Goal: Task Accomplishment & Management: Manage account settings

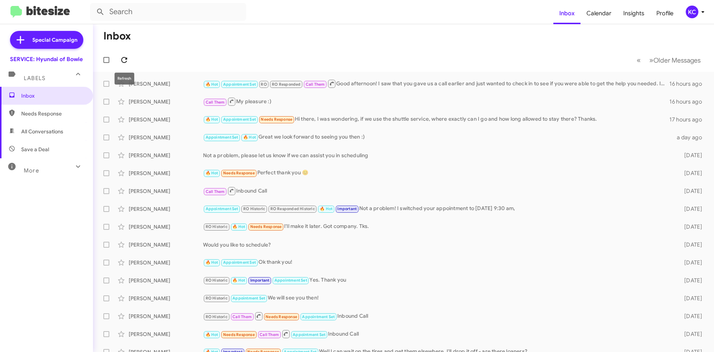
click at [129, 59] on span at bounding box center [124, 59] width 15 height 9
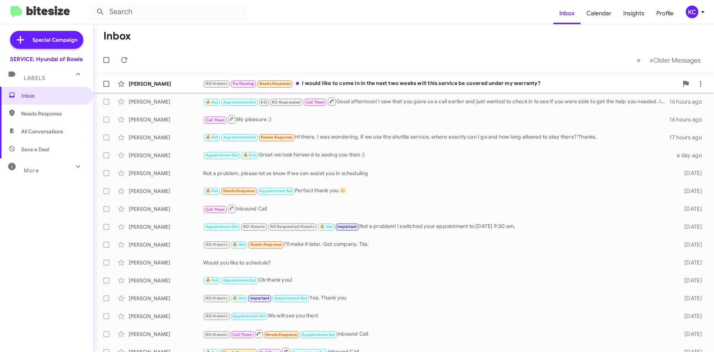
click at [320, 80] on div "RO Historic Try Pausing Needs Response I would like to come in in the next two …" at bounding box center [441, 83] width 476 height 9
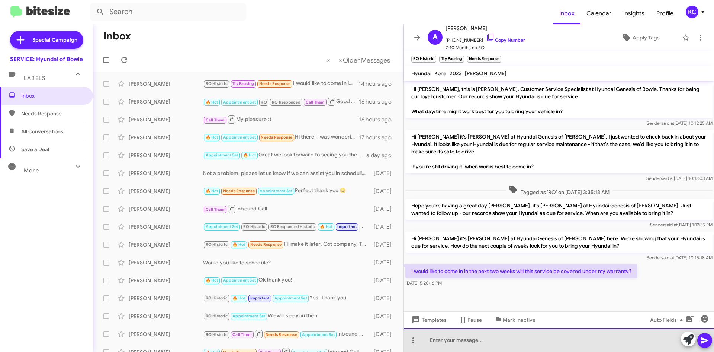
click at [485, 341] on div at bounding box center [559, 340] width 310 height 24
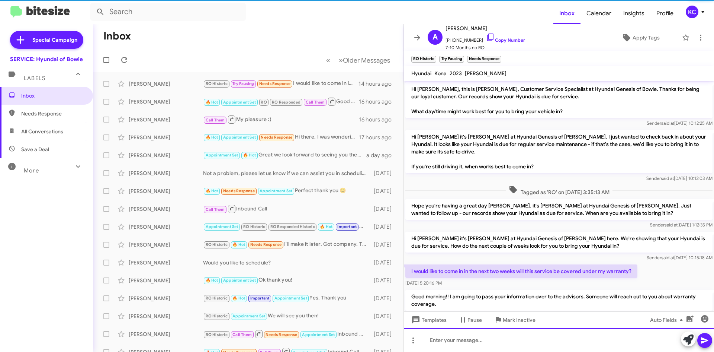
scroll to position [23, 0]
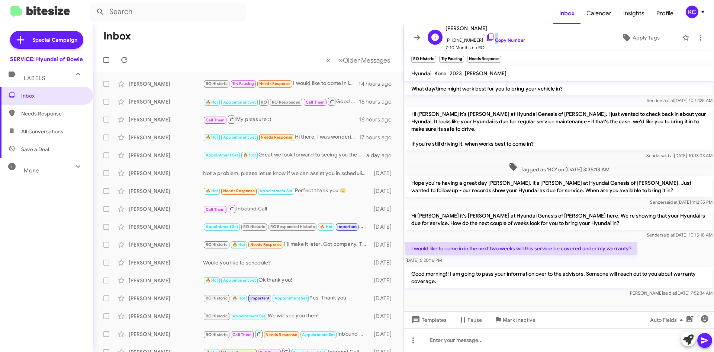
click at [486, 35] on span "+14102712531 Copy Number" at bounding box center [486, 38] width 80 height 11
click at [486, 36] on icon at bounding box center [490, 37] width 9 height 9
copy link
click at [126, 60] on icon at bounding box center [124, 59] width 9 height 9
click at [694, 12] on div "KC" at bounding box center [692, 12] width 13 height 13
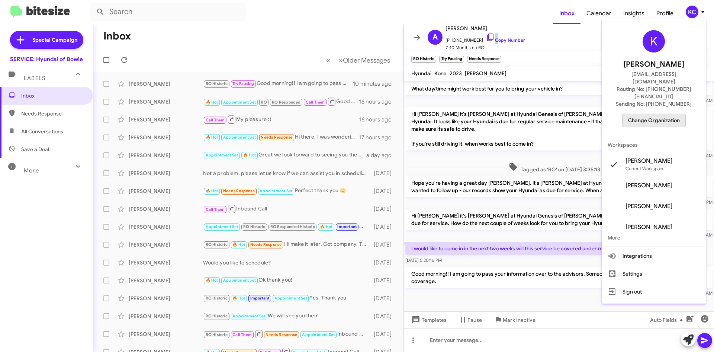
click at [661, 114] on span "Change Organization" at bounding box center [654, 120] width 52 height 13
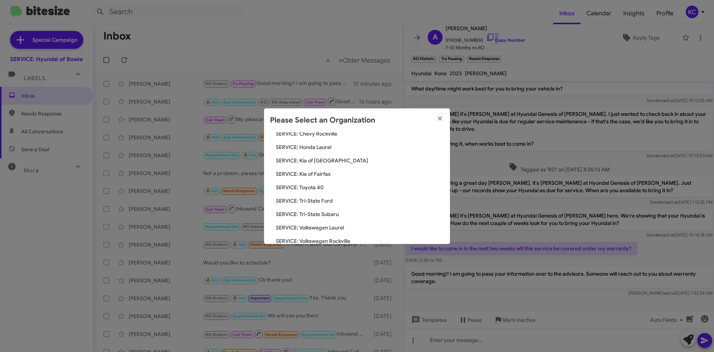
scroll to position [112, 0]
click at [318, 176] on span "SERVICE: Kia of Fairfax" at bounding box center [360, 173] width 168 height 7
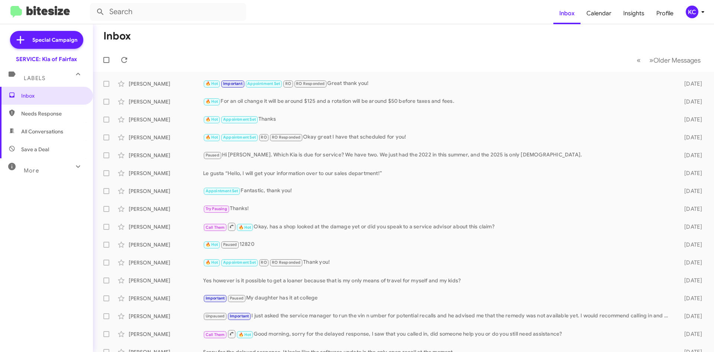
click at [693, 12] on div "KC" at bounding box center [692, 12] width 13 height 13
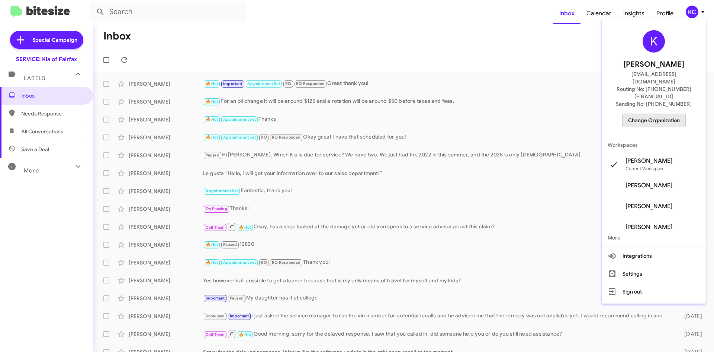
click at [648, 114] on span "Change Organization" at bounding box center [654, 120] width 52 height 13
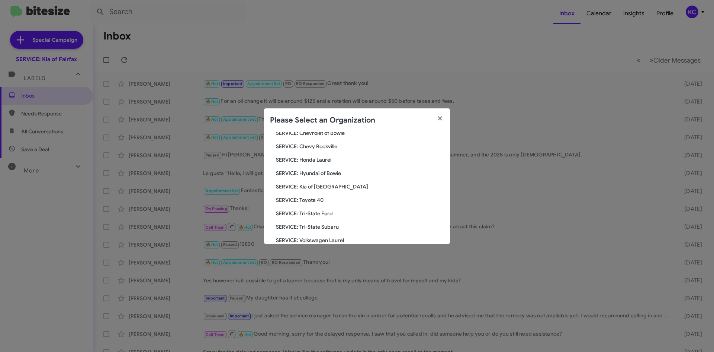
scroll to position [112, 0]
click at [334, 211] on span "SERVICE: Tri-State Subaru" at bounding box center [360, 213] width 168 height 7
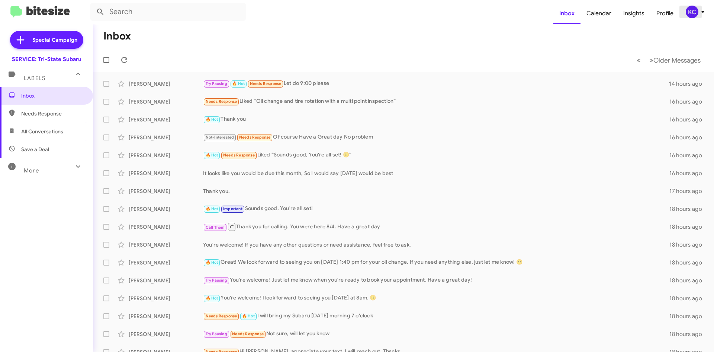
click at [688, 10] on div "KC" at bounding box center [692, 12] width 13 height 13
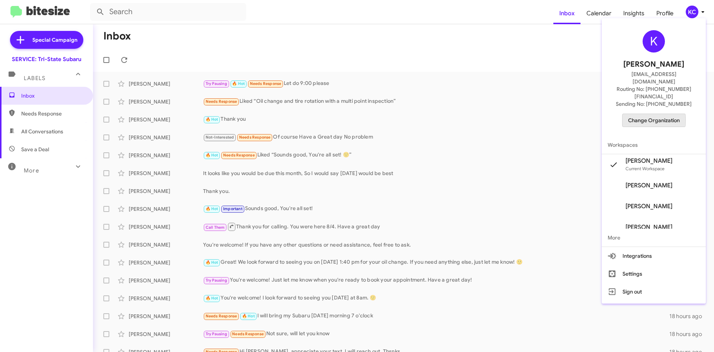
click at [646, 114] on span "Change Organization" at bounding box center [654, 120] width 52 height 13
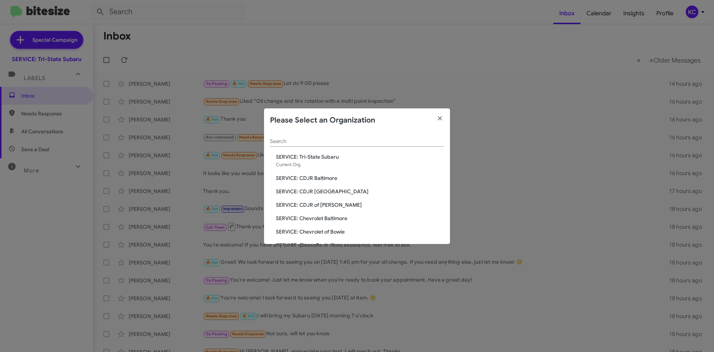
click at [391, 89] on modal-container "Please Select an Organization Search SERVICE: Tri-State Subaru Current Org SERV…" at bounding box center [357, 176] width 714 height 352
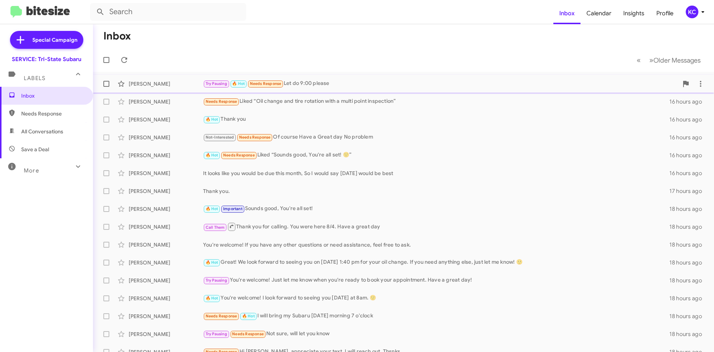
click at [392, 83] on div "Try Pausing 🔥 Hot Needs Response Let do 9:00 please" at bounding box center [441, 83] width 476 height 9
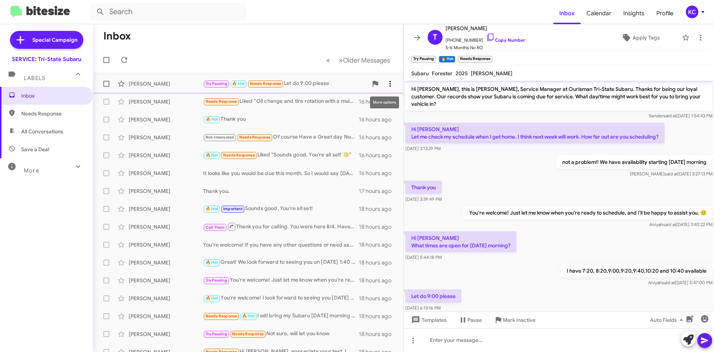
click at [386, 80] on icon at bounding box center [390, 83] width 9 height 9
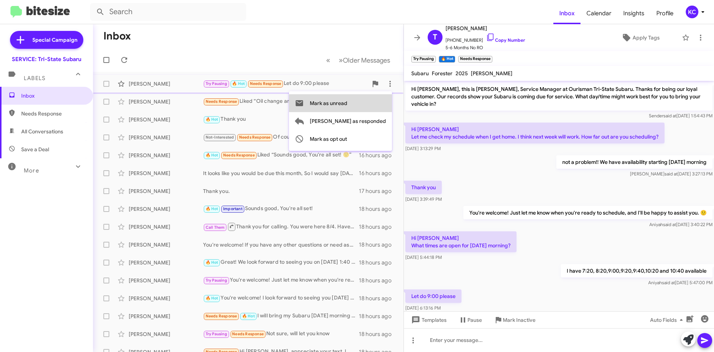
click at [348, 103] on span "Mark as unread" at bounding box center [329, 103] width 38 height 18
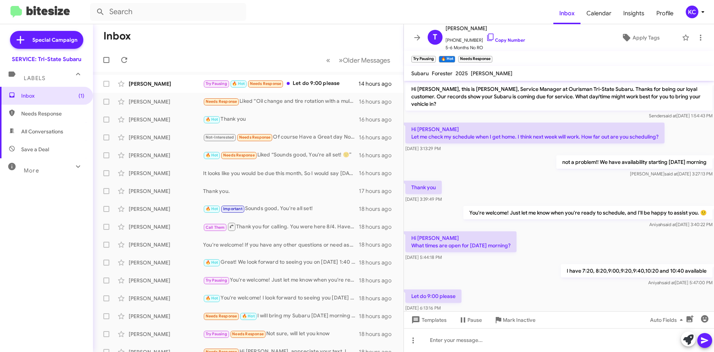
click at [240, 52] on mat-toolbar-row "« Previous » Next Older Messages" at bounding box center [248, 60] width 311 height 24
click at [690, 12] on div "KC" at bounding box center [692, 12] width 13 height 13
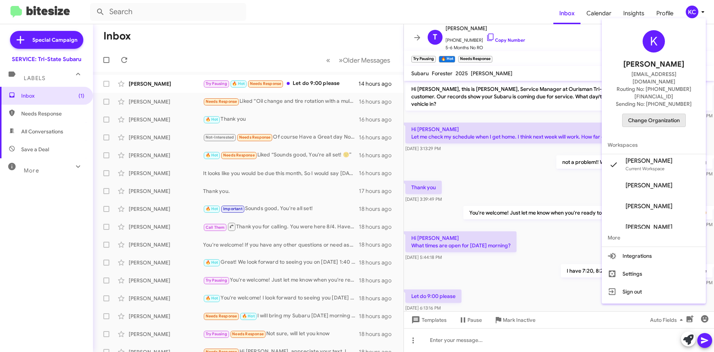
click at [671, 114] on span "Change Organization" at bounding box center [654, 120] width 52 height 13
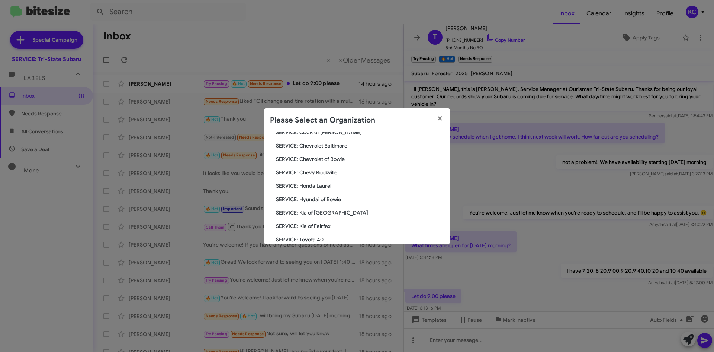
scroll to position [74, 0]
click at [309, 237] on span "SERVICE: Toyota 40" at bounding box center [360, 237] width 168 height 7
